Goal: Task Accomplishment & Management: Complete application form

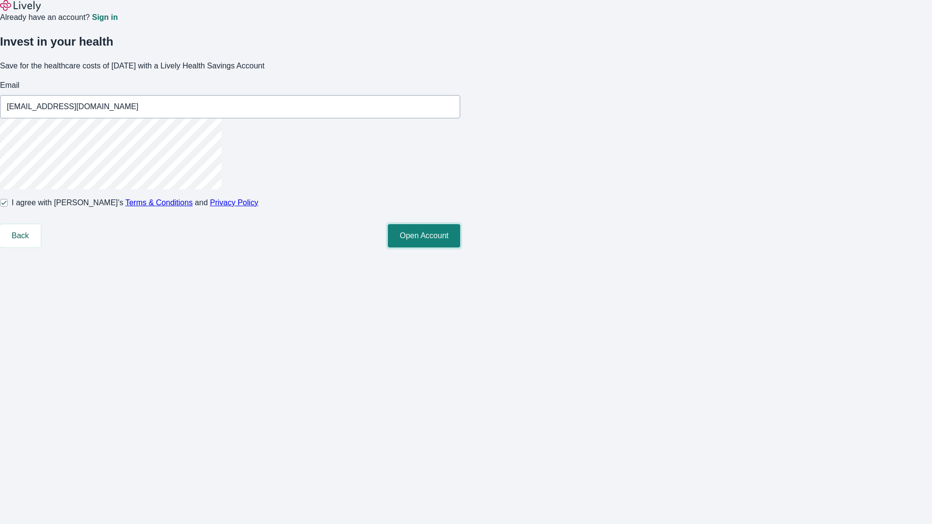
click at [460, 248] on button "Open Account" at bounding box center [424, 235] width 72 height 23
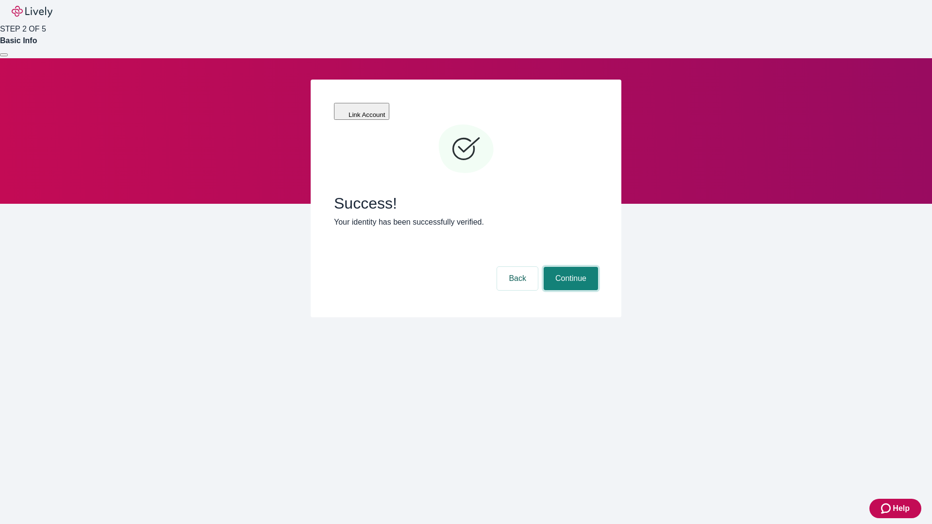
click at [570, 267] on button "Continue" at bounding box center [571, 278] width 54 height 23
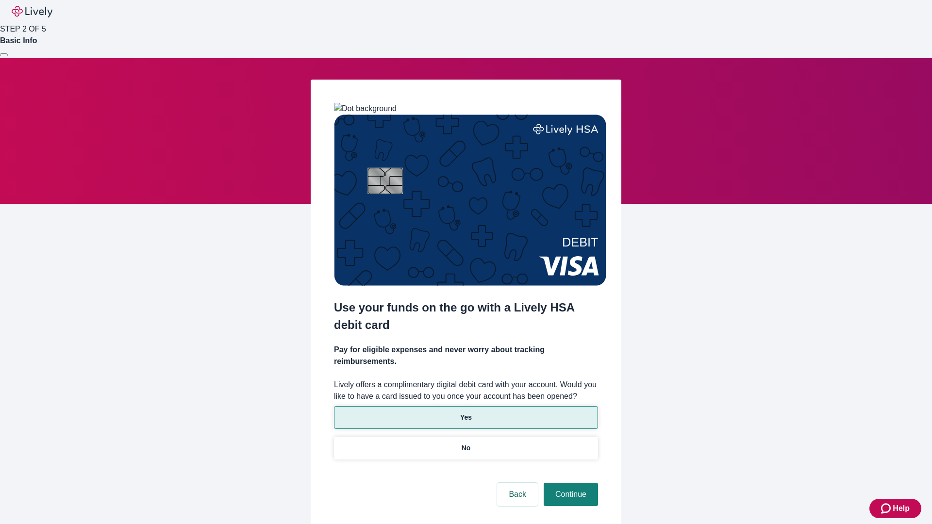
click at [466, 413] on p "Yes" at bounding box center [466, 418] width 12 height 10
click at [570, 483] on button "Continue" at bounding box center [571, 494] width 54 height 23
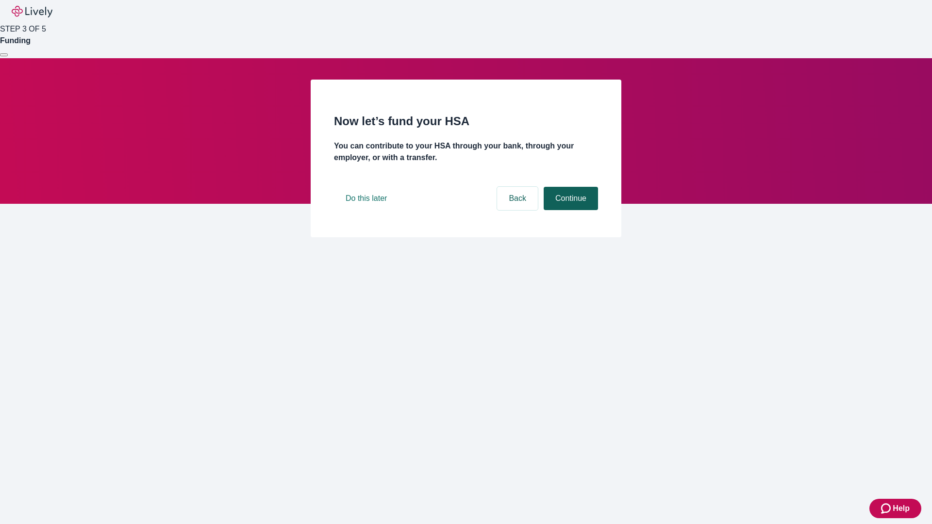
click at [570, 210] on button "Continue" at bounding box center [571, 198] width 54 height 23
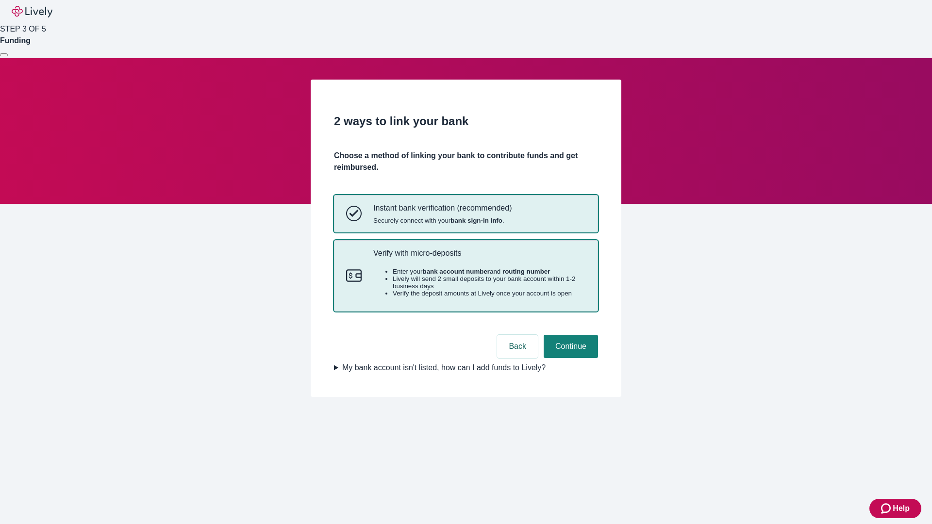
click at [479, 258] on p "Verify with micro-deposits" at bounding box center [479, 253] width 213 height 9
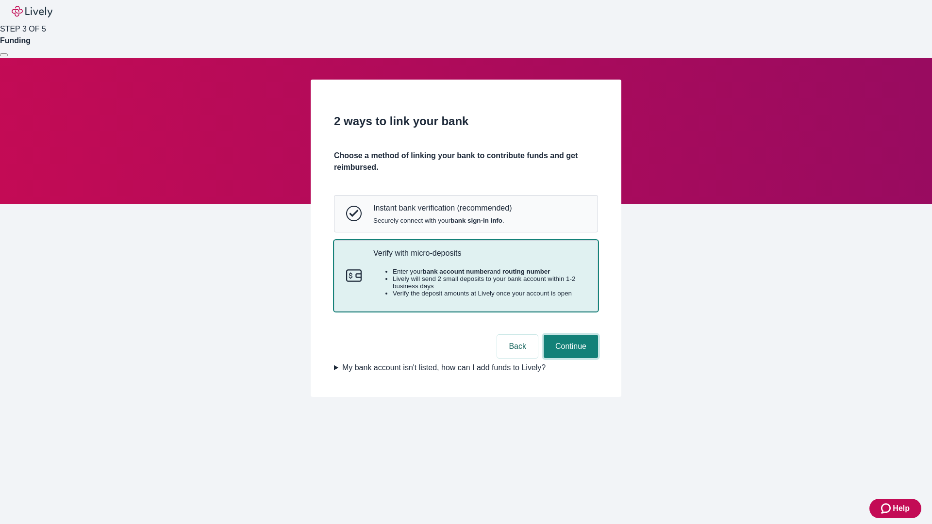
click at [570, 358] on button "Continue" at bounding box center [571, 346] width 54 height 23
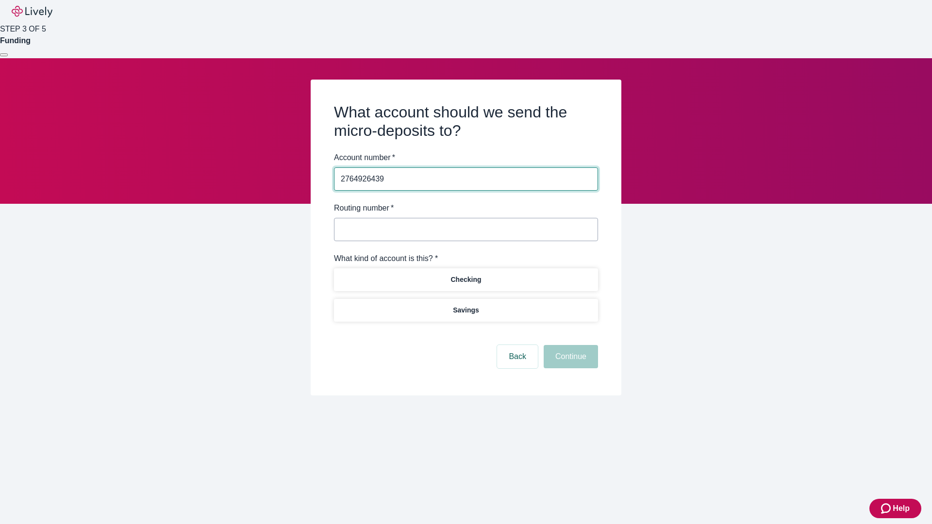
type input "2764926439"
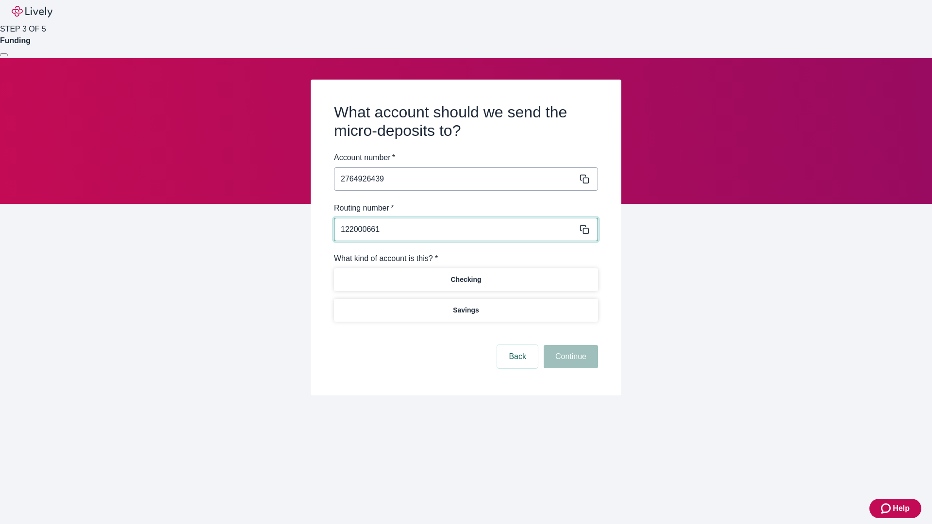
type input "122000661"
click at [466, 279] on p "Checking" at bounding box center [466, 280] width 31 height 10
click at [570, 358] on button "Continue" at bounding box center [571, 356] width 54 height 23
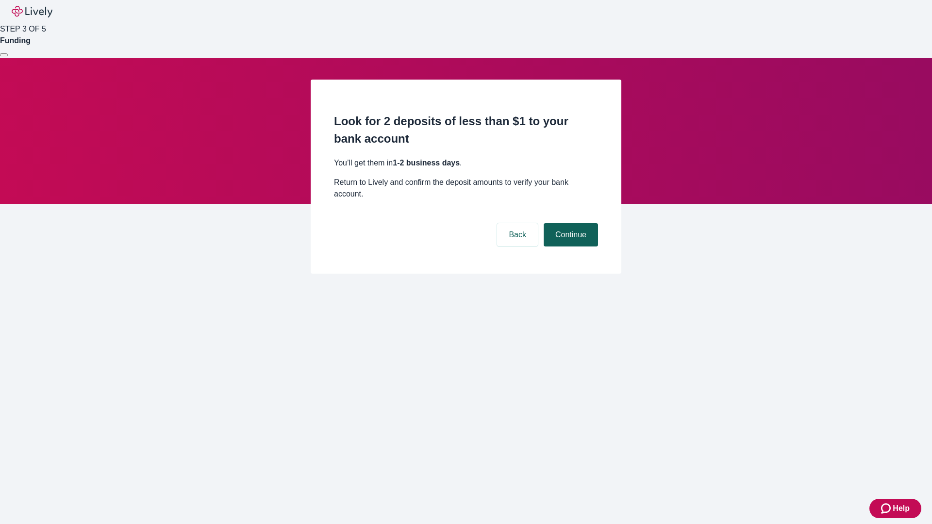
click at [570, 223] on button "Continue" at bounding box center [571, 234] width 54 height 23
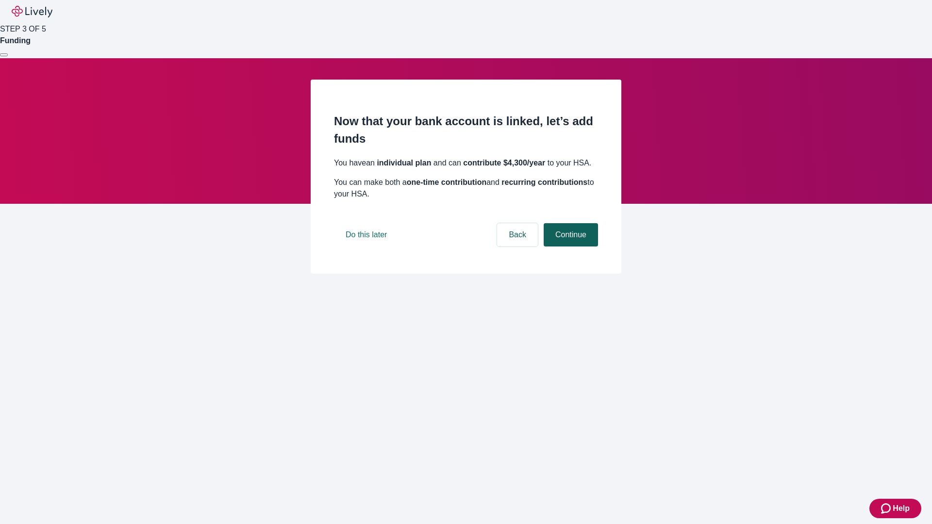
click at [570, 247] on button "Continue" at bounding box center [571, 234] width 54 height 23
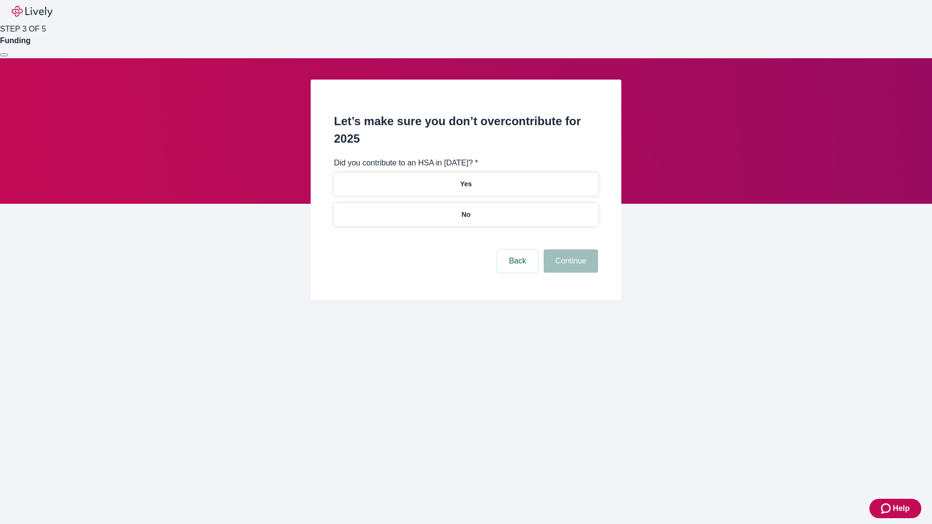
click at [466, 210] on p "No" at bounding box center [466, 215] width 9 height 10
click at [570, 250] on button "Continue" at bounding box center [571, 261] width 54 height 23
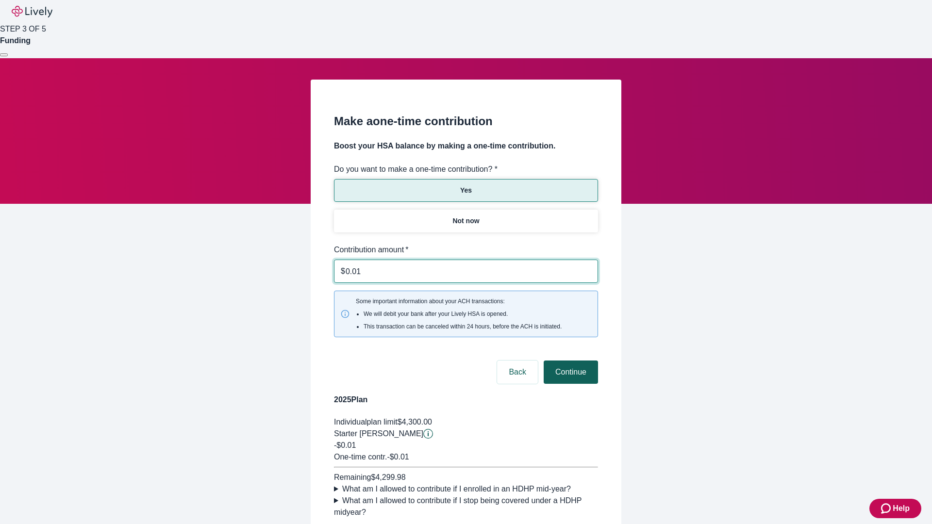
type input "0.01"
click at [570, 361] on button "Continue" at bounding box center [571, 372] width 54 height 23
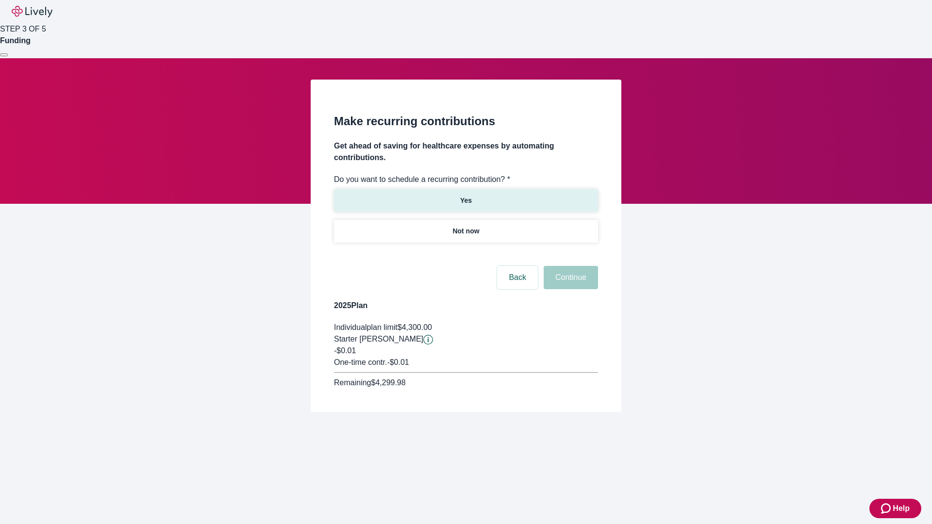
click at [466, 196] on p "Yes" at bounding box center [466, 201] width 12 height 10
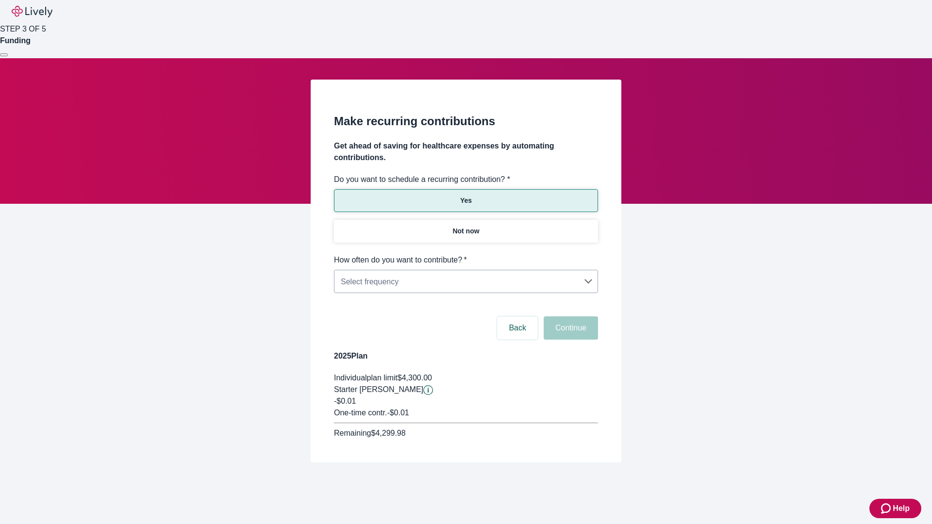
click at [466, 254] on body "Help STEP 3 OF 5 Funding Make recurring contributions Get ahead of saving for h…" at bounding box center [466, 254] width 932 height 509
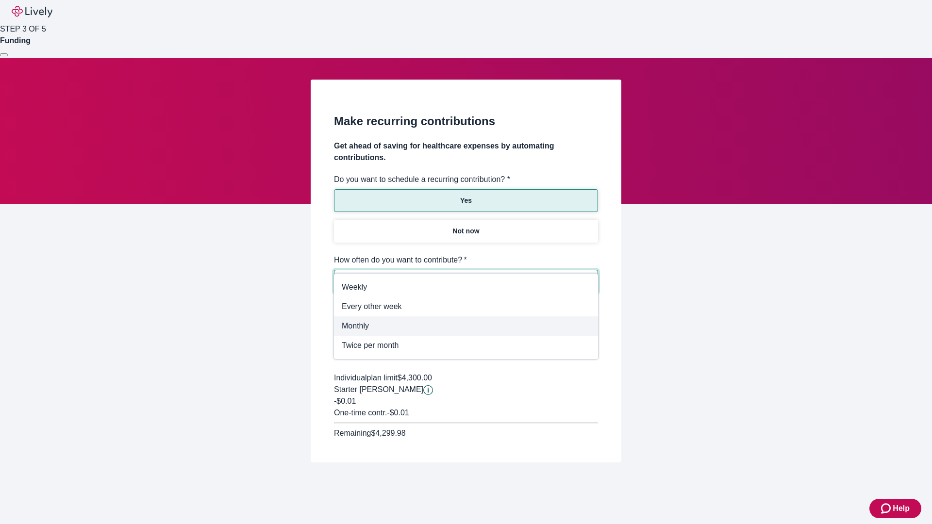
click at [466, 326] on span "Monthly" at bounding box center [466, 327] width 249 height 12
type input "Monthly"
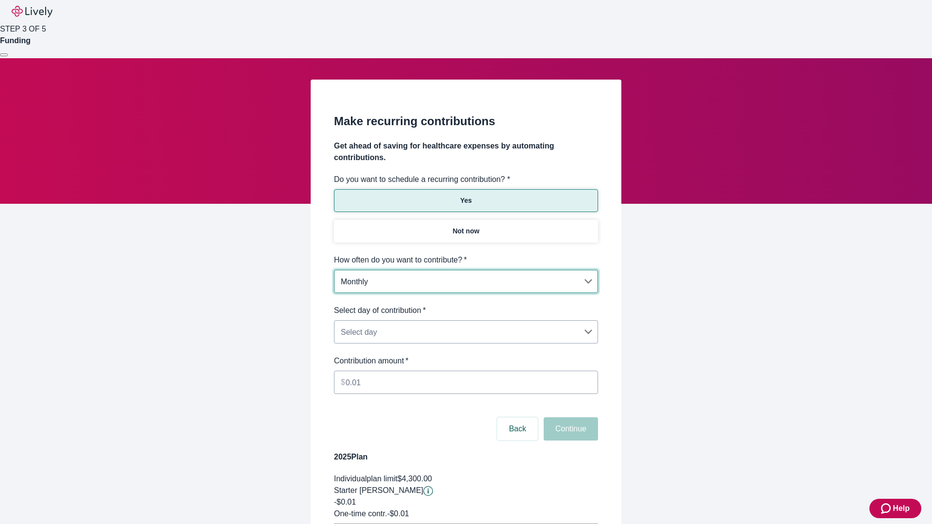
click at [466, 305] on body "Help STEP 3 OF 5 Funding Make recurring contributions Get ahead of saving for h…" at bounding box center [466, 305] width 932 height 610
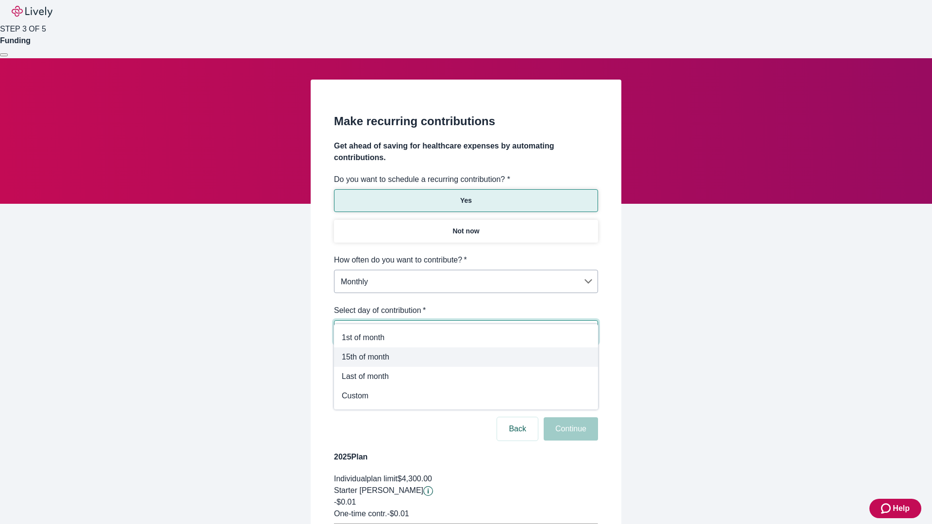
click at [466, 357] on span "15th of month" at bounding box center [466, 358] width 249 height 12
type input "Monthly15th"
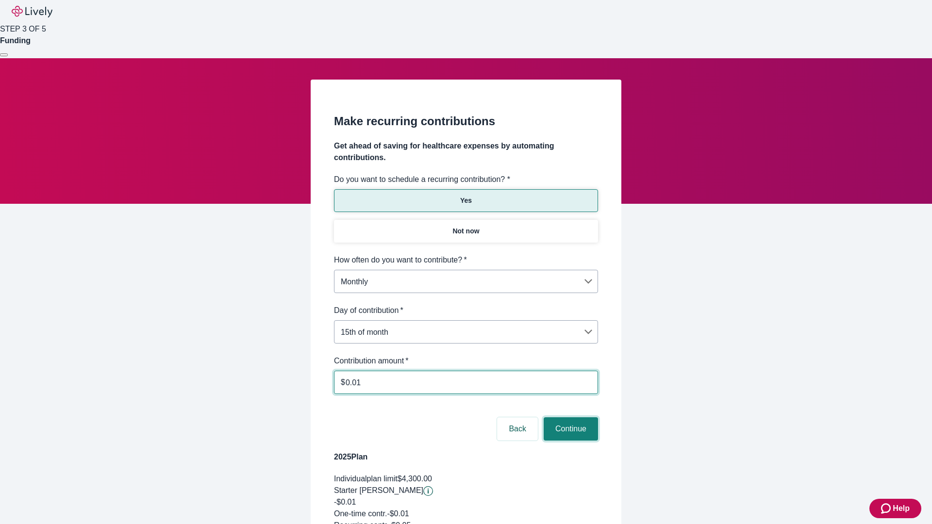
click at [570, 418] on button "Continue" at bounding box center [571, 429] width 54 height 23
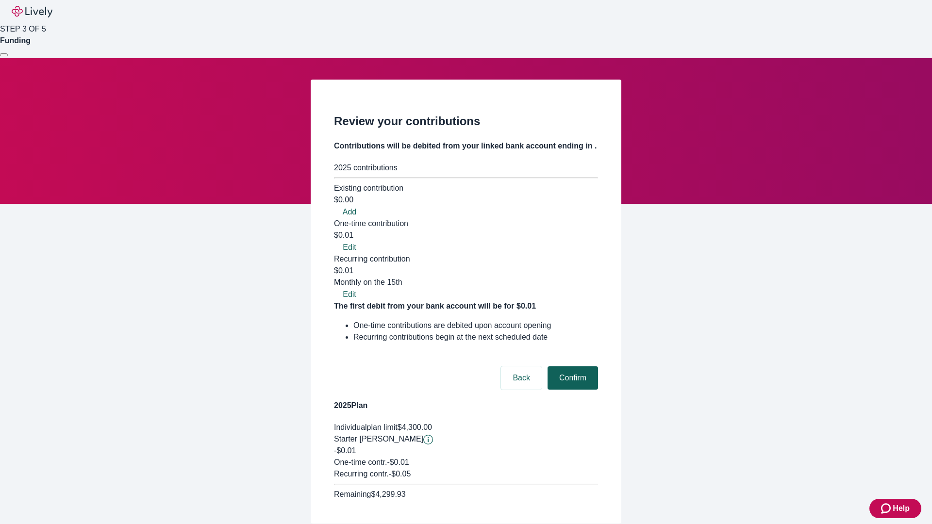
click at [572, 367] on button "Confirm" at bounding box center [573, 378] width 51 height 23
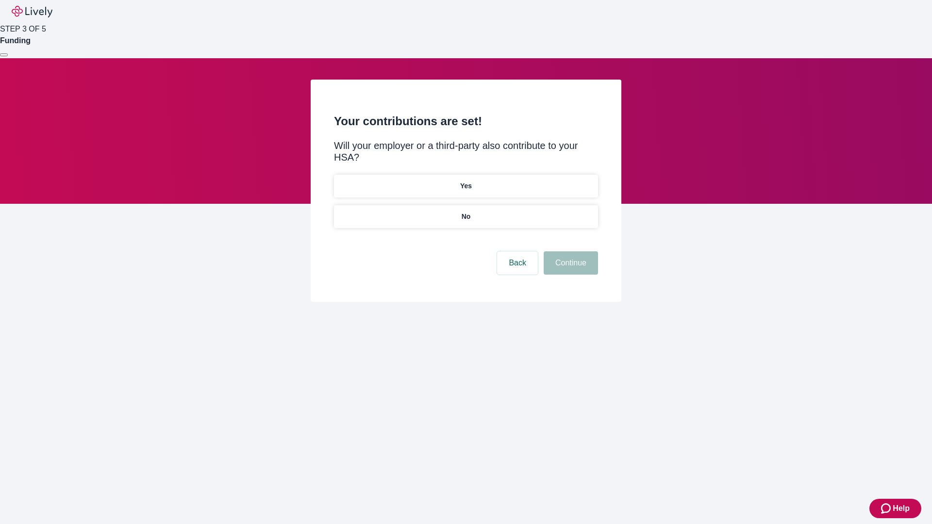
click at [466, 181] on p "Yes" at bounding box center [466, 186] width 12 height 10
click at [570, 252] on button "Continue" at bounding box center [571, 263] width 54 height 23
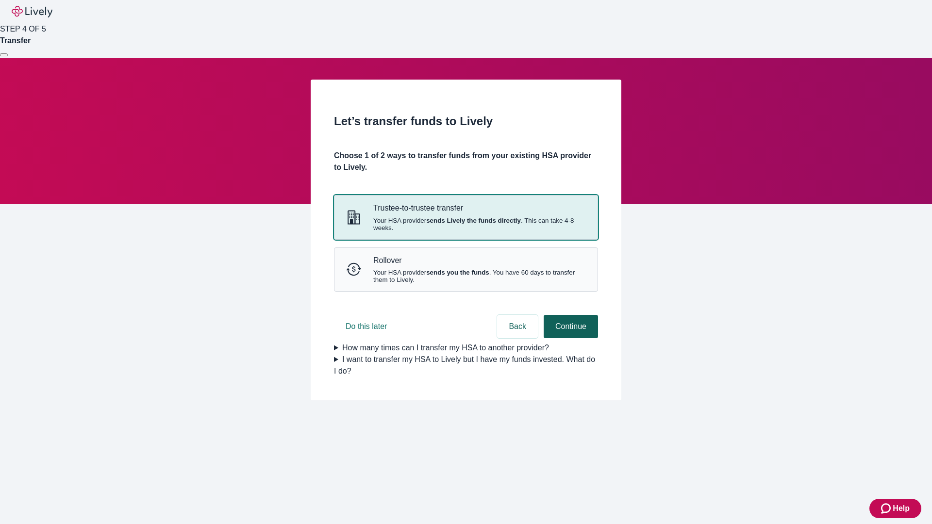
click at [466, 224] on strong "sends Lively the funds directly" at bounding box center [473, 220] width 95 height 7
click at [570, 338] on button "Continue" at bounding box center [571, 326] width 54 height 23
